Goal: Task Accomplishment & Management: Manage account settings

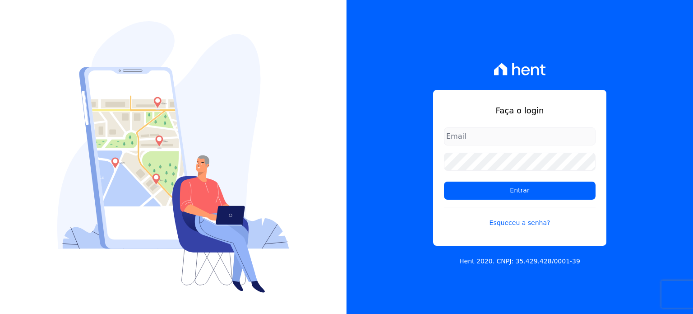
click at [498, 137] on input "email" at bounding box center [520, 136] width 152 height 18
type input "[EMAIL_ADDRESS][DOMAIN_NAME]"
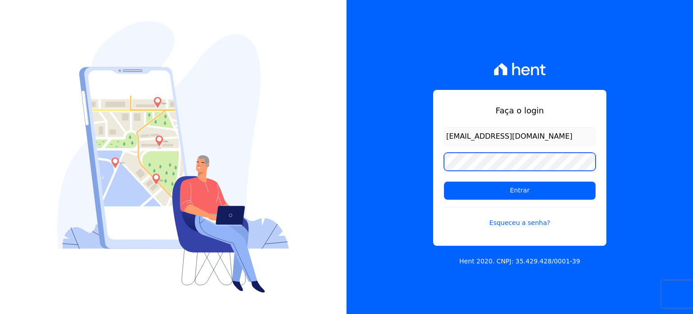
click at [444, 181] on input "Entrar" at bounding box center [520, 190] width 152 height 18
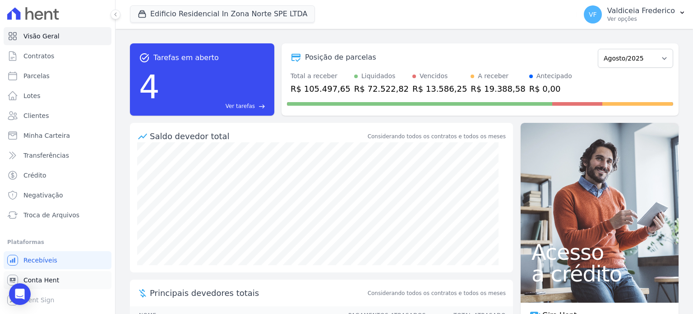
click at [59, 282] on link "Conta Hent" at bounding box center [58, 280] width 108 height 18
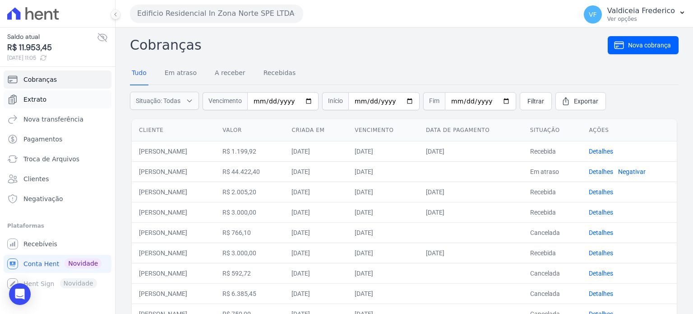
click at [29, 106] on link "Extrato" at bounding box center [58, 99] width 108 height 18
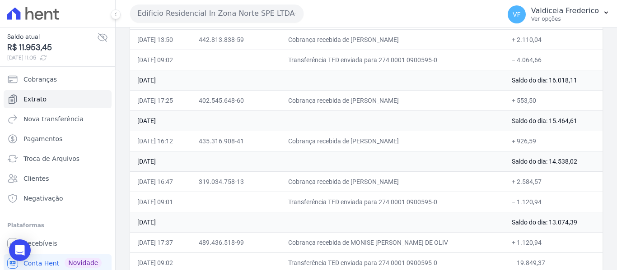
scroll to position [181, 0]
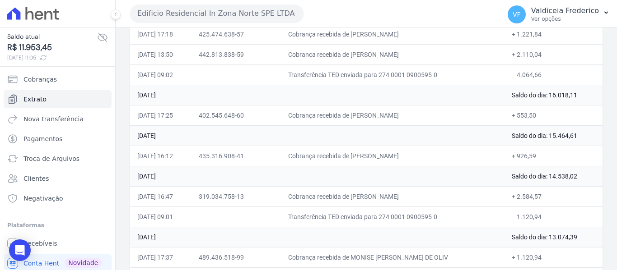
drag, startPoint x: 362, startPoint y: 156, endPoint x: 437, endPoint y: 154, distance: 75.9
click at [437, 154] on td "Cobrança recebida de TAIANA LARISSA SANTOS DE MORAE" at bounding box center [392, 156] width 223 height 20
copy td "TAIANA LARISSA SANTOS"
click at [425, 155] on td "Cobrança recebida de TAIANA LARISSA SANTOS DE MORAE" at bounding box center [392, 156] width 223 height 20
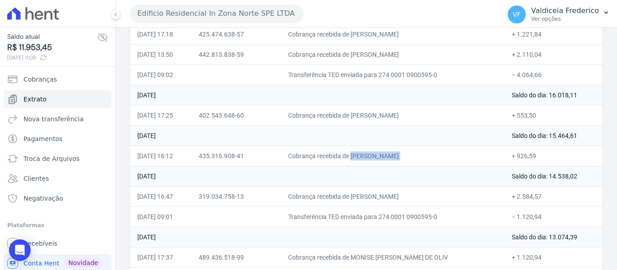
click at [425, 155] on td "Cobrança recebida de TAIANA LARISSA SANTOS DE MORAE" at bounding box center [392, 156] width 223 height 20
click at [427, 155] on td "Cobrança recebida de TAIANA LARISSA SANTOS DE MORAE" at bounding box center [392, 156] width 223 height 20
click at [522, 154] on td "+ 926,59" at bounding box center [553, 156] width 98 height 20
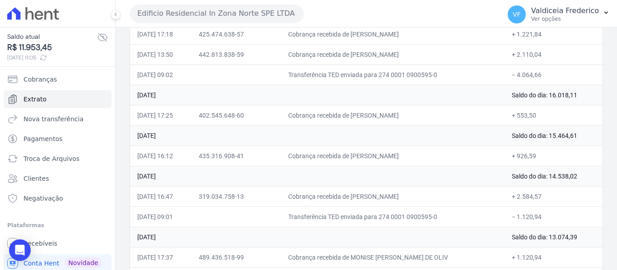
click at [522, 154] on td "+ 926,59" at bounding box center [553, 156] width 98 height 20
click at [346, 147] on td "Cobrança recebida de TAIANA LARISSA SANTOS DE MORAE" at bounding box center [392, 156] width 223 height 20
click at [369, 158] on td "Cobrança recebida de TAIANA LARISSA SANTOS DE MORAE" at bounding box center [392, 156] width 223 height 20
drag, startPoint x: 529, startPoint y: 158, endPoint x: 537, endPoint y: 154, distance: 9.3
click at [536, 156] on td "+ 926,59" at bounding box center [553, 156] width 98 height 20
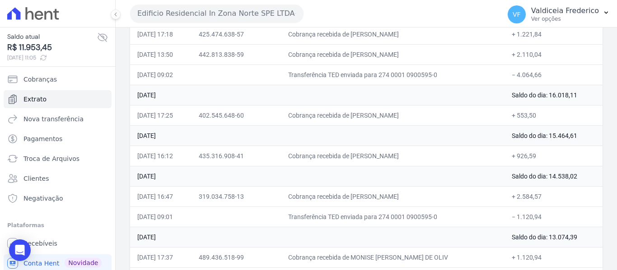
drag, startPoint x: 537, startPoint y: 154, endPoint x: 507, endPoint y: 154, distance: 30.2
click at [536, 154] on td "+ 926,59" at bounding box center [553, 156] width 98 height 20
drag, startPoint x: 133, startPoint y: 154, endPoint x: 553, endPoint y: 158, distance: 420.3
click at [553, 158] on tr "23/08/2025, 16:12 435.316.908-41 Cobrança recebida de TAIANA LARISSA SANTOS DE …" at bounding box center [366, 156] width 472 height 20
click at [393, 109] on td "Cobrança recebida de MARIO AUGUSTO GALEGO DONINI" at bounding box center [392, 115] width 223 height 20
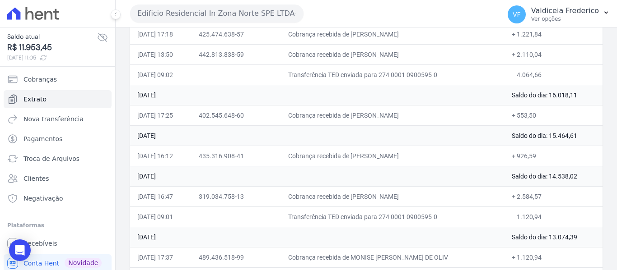
click at [394, 109] on td "Cobrança recebida de MARIO AUGUSTO GALEGO DONINI" at bounding box center [392, 115] width 223 height 20
click at [397, 115] on td "Cobrança recebida de MARIO AUGUSTO GALEGO DONINI" at bounding box center [392, 115] width 223 height 20
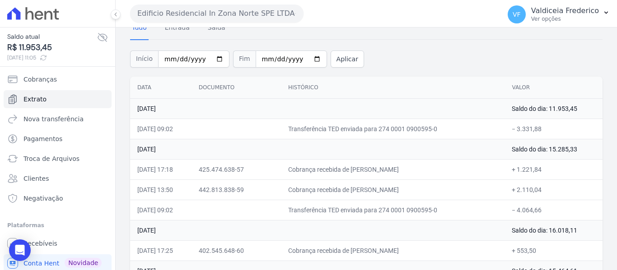
scroll to position [0, 0]
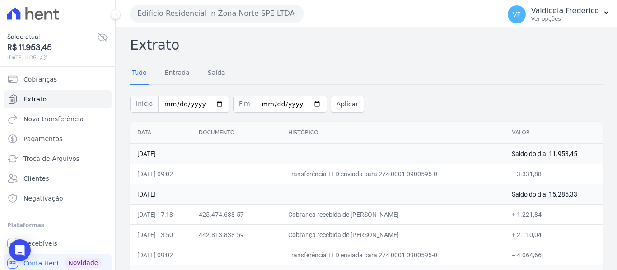
click at [228, 9] on button "Edificio Residencial In Zona Norte SPE LTDA" at bounding box center [216, 14] width 173 height 18
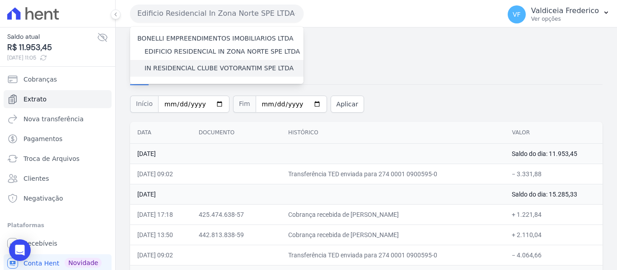
click at [205, 70] on label "IN RESIDENCIAL CLUBE VOTORANTIM SPE LTDA" at bounding box center [218, 68] width 149 height 9
click at [0, 0] on input "IN RESIDENCIAL CLUBE VOTORANTIM SPE LTDA" at bounding box center [0, 0] width 0 height 0
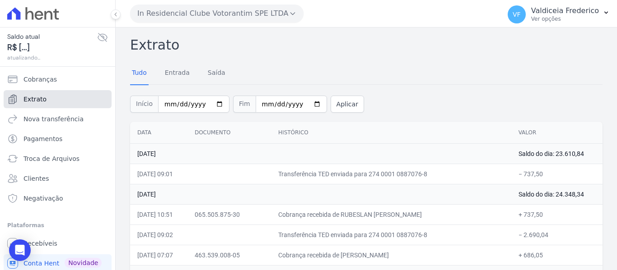
click at [33, 93] on link "Extrato" at bounding box center [58, 99] width 108 height 18
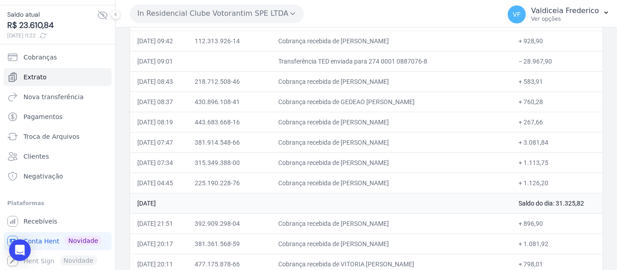
scroll to position [1083, 0]
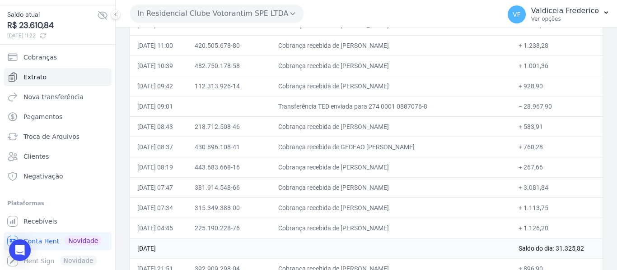
click at [533, 104] on td "− 28.967,90" at bounding box center [556, 106] width 91 height 20
copy td "28.967,90"
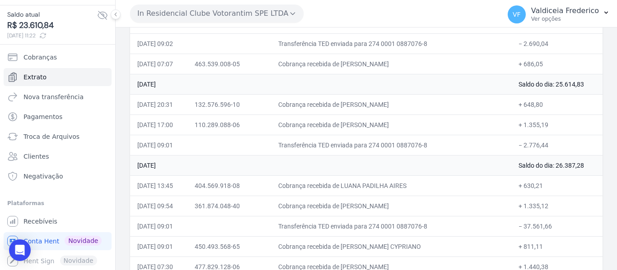
scroll to position [226, 0]
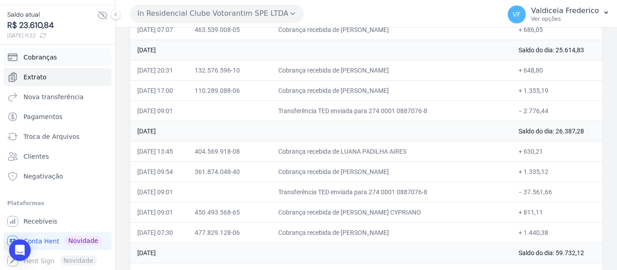
click at [28, 55] on span "Cobranças" at bounding box center [39, 57] width 33 height 9
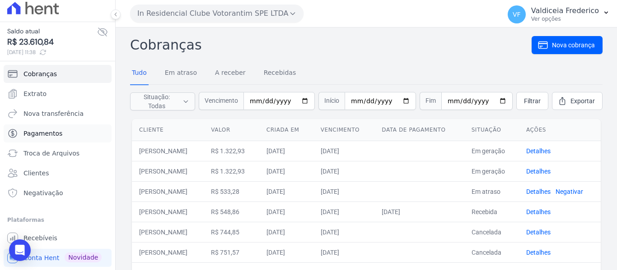
scroll to position [22, 0]
